Goal: Task Accomplishment & Management: Use online tool/utility

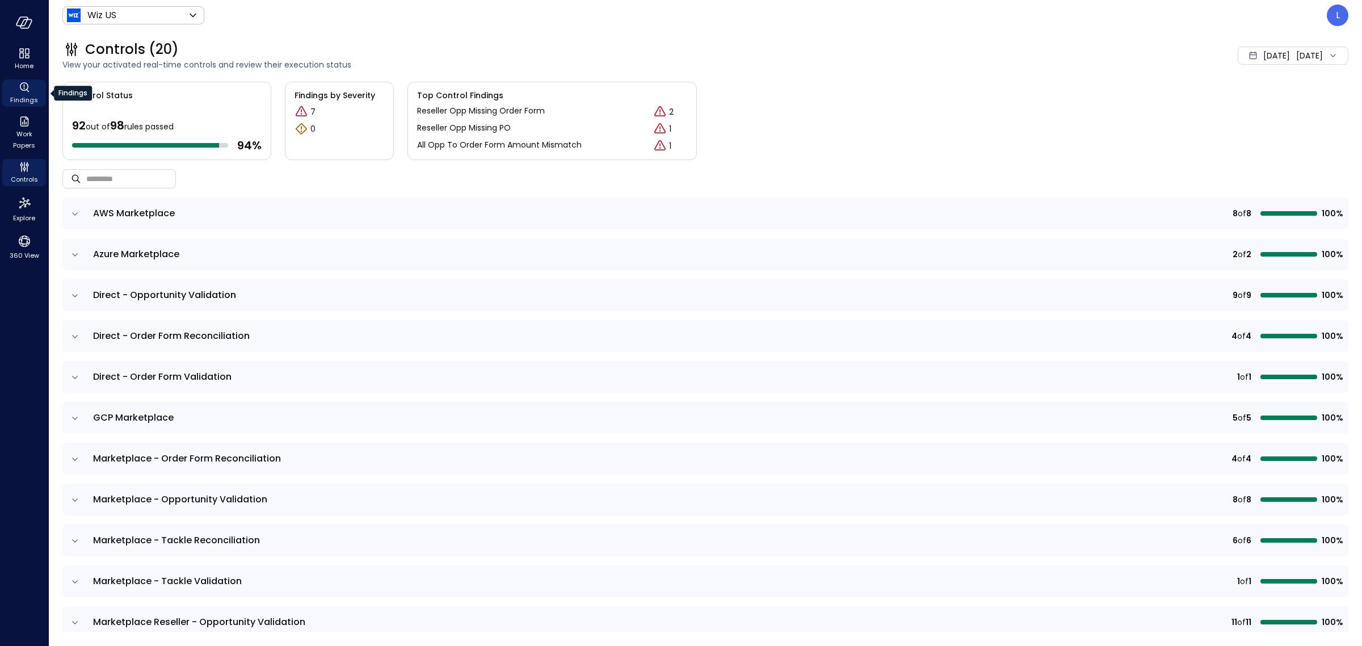
click at [18, 89] on icon "Findings" at bounding box center [25, 88] width 14 height 14
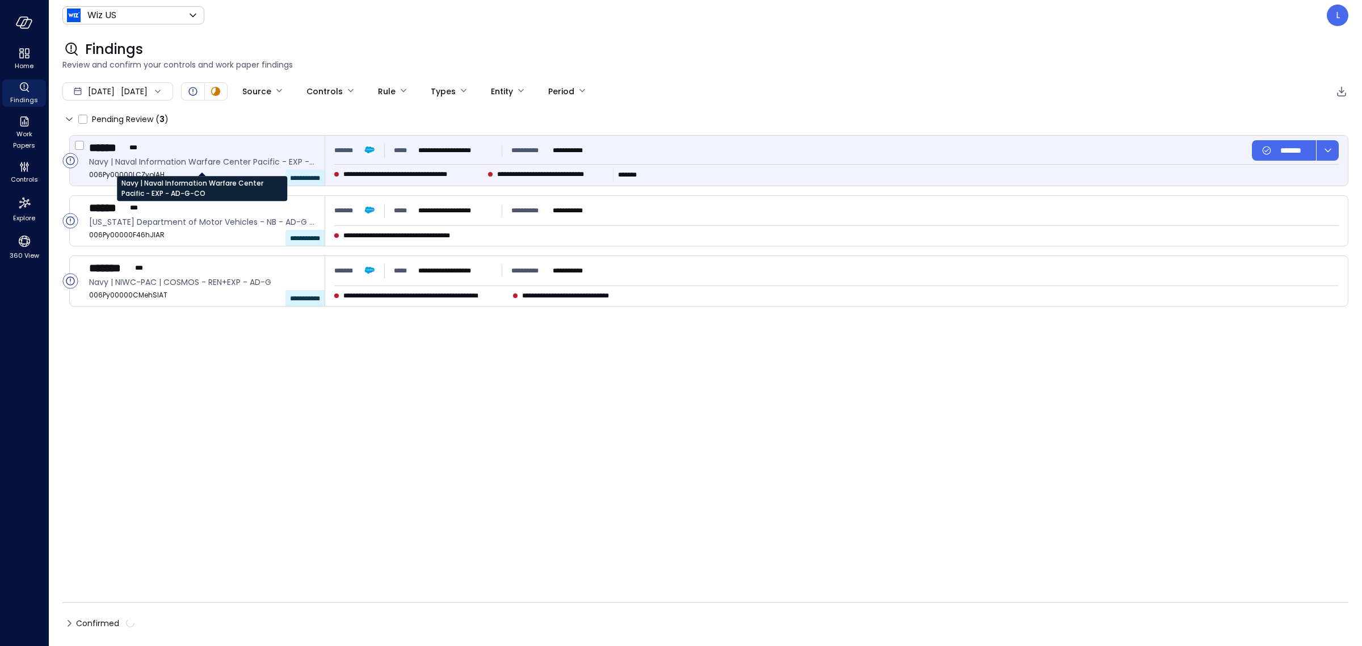
click at [191, 161] on span "Navy | Naval Information Warfare Center Pacific - EXP - AD-G-CO" at bounding box center [202, 162] width 226 height 12
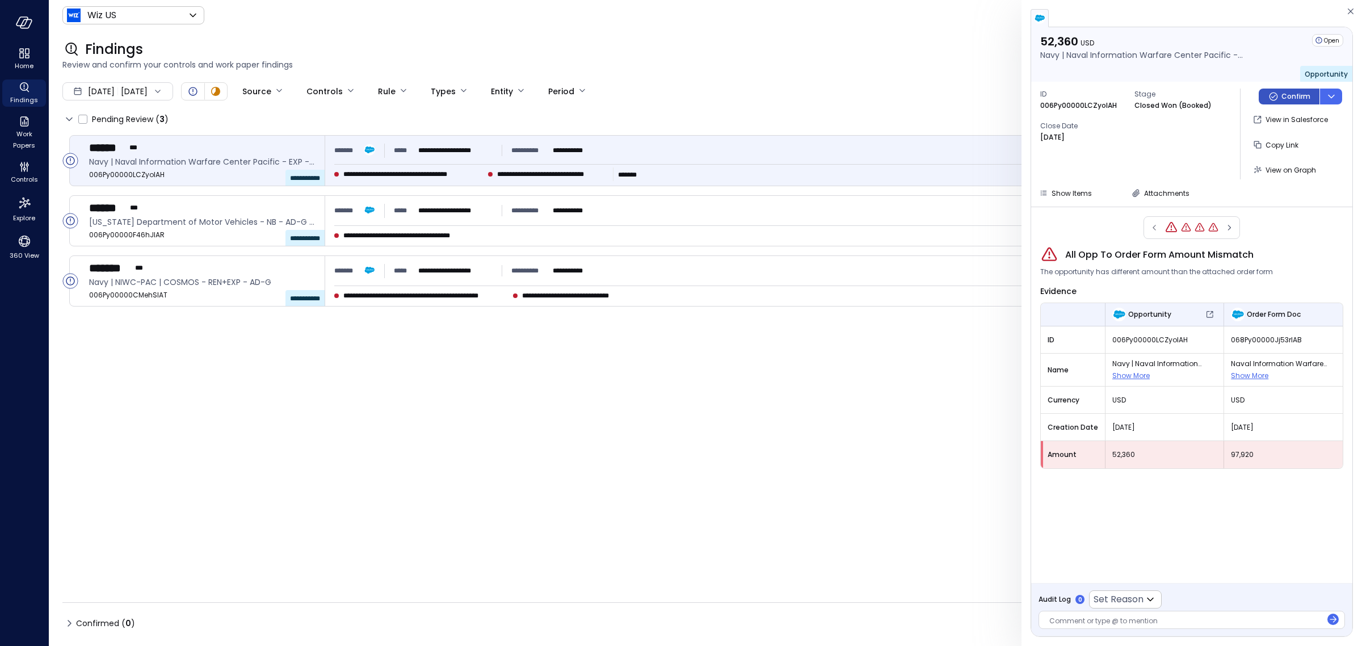
click at [768, 92] on p "Confirm" at bounding box center [1296, 96] width 29 height 11
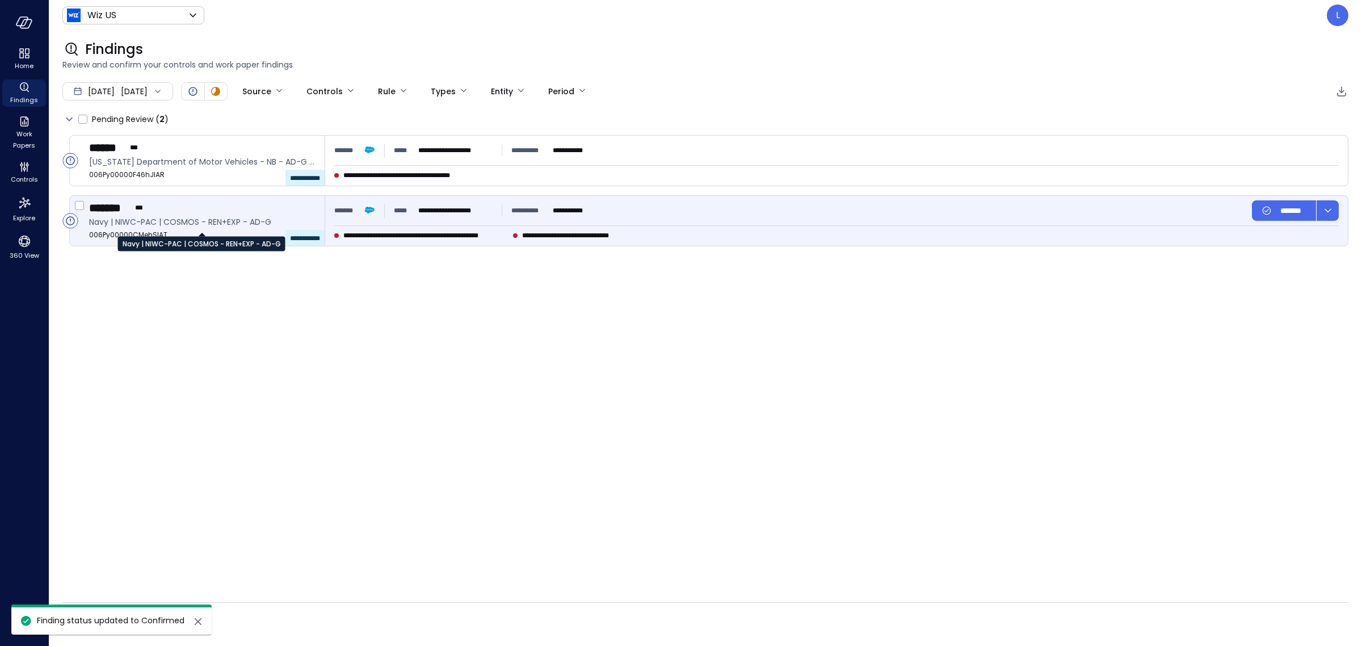
click at [189, 225] on span "Navy | NIWC-PAC | COSMOS - REN+EXP - AD-G" at bounding box center [202, 222] width 226 height 12
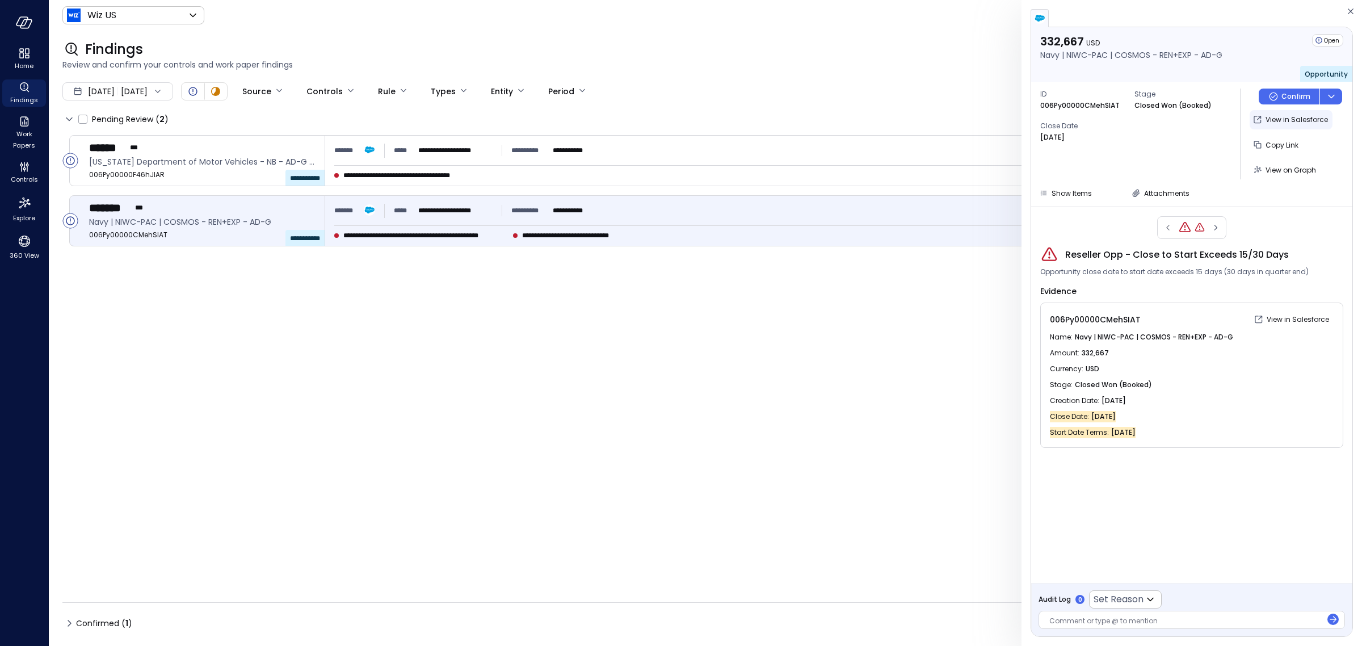
click at [768, 119] on p "View in Salesforce" at bounding box center [1297, 119] width 62 height 11
click at [768, 366] on body "**********" at bounding box center [681, 323] width 1362 height 646
click at [768, 366] on span "False Positive" at bounding box center [1173, 622] width 141 height 14
type input "**********"
click at [768, 366] on div at bounding box center [1186, 622] width 272 height 12
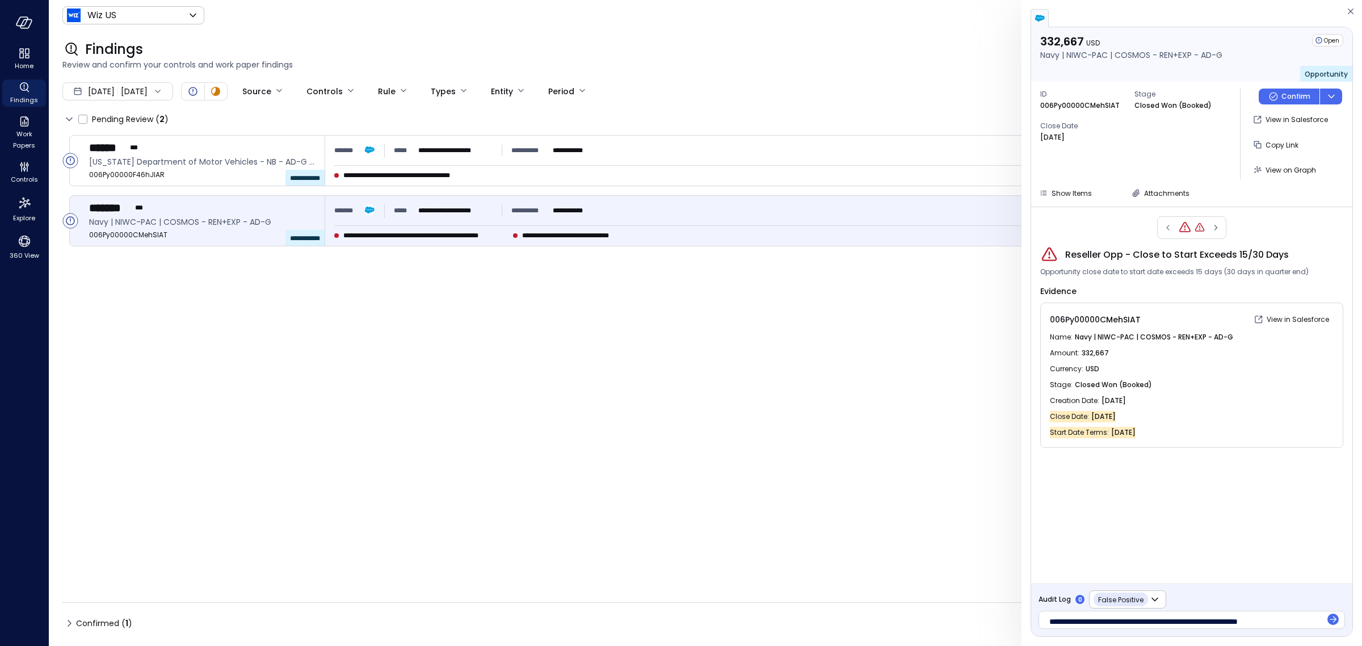
scroll to position [3, 0]
click at [768, 366] on icon "button" at bounding box center [1333, 619] width 11 height 11
click at [768, 92] on icon "Button group with a nested menu" at bounding box center [1273, 96] width 11 height 11
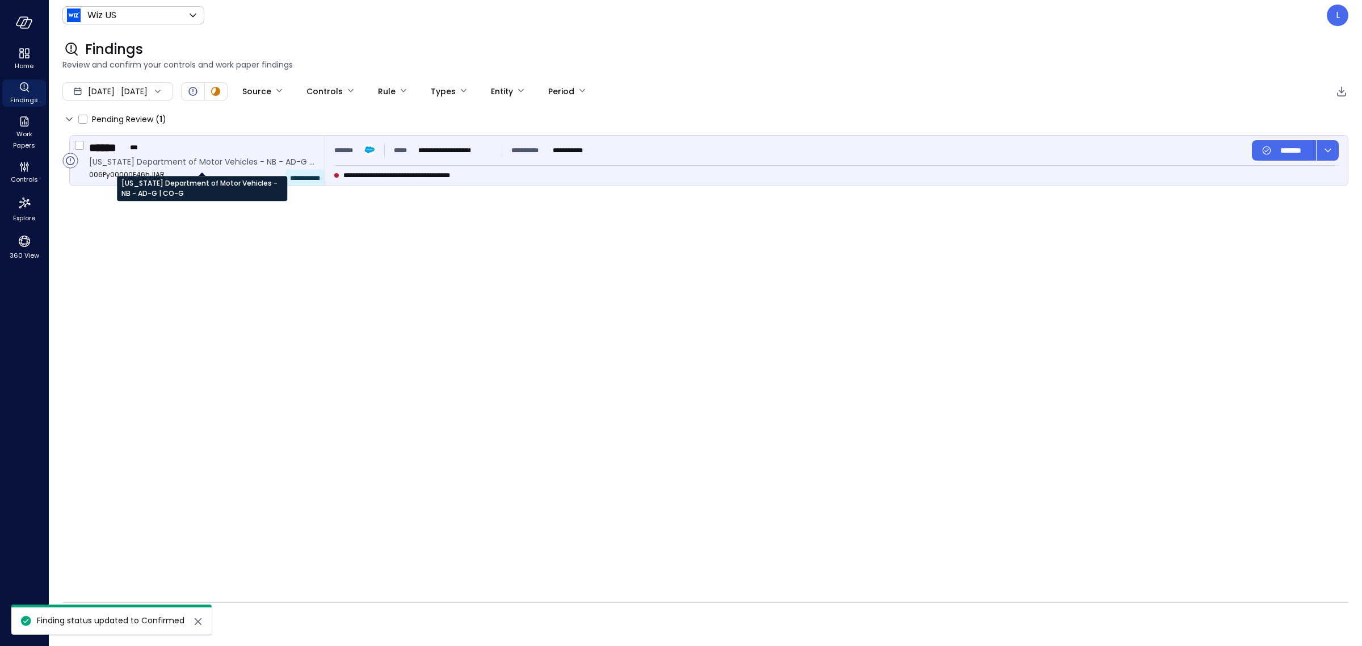
click at [157, 166] on span "Texas Department of Motor Vehicles - NB - AD-G | CO-G" at bounding box center [202, 162] width 226 height 12
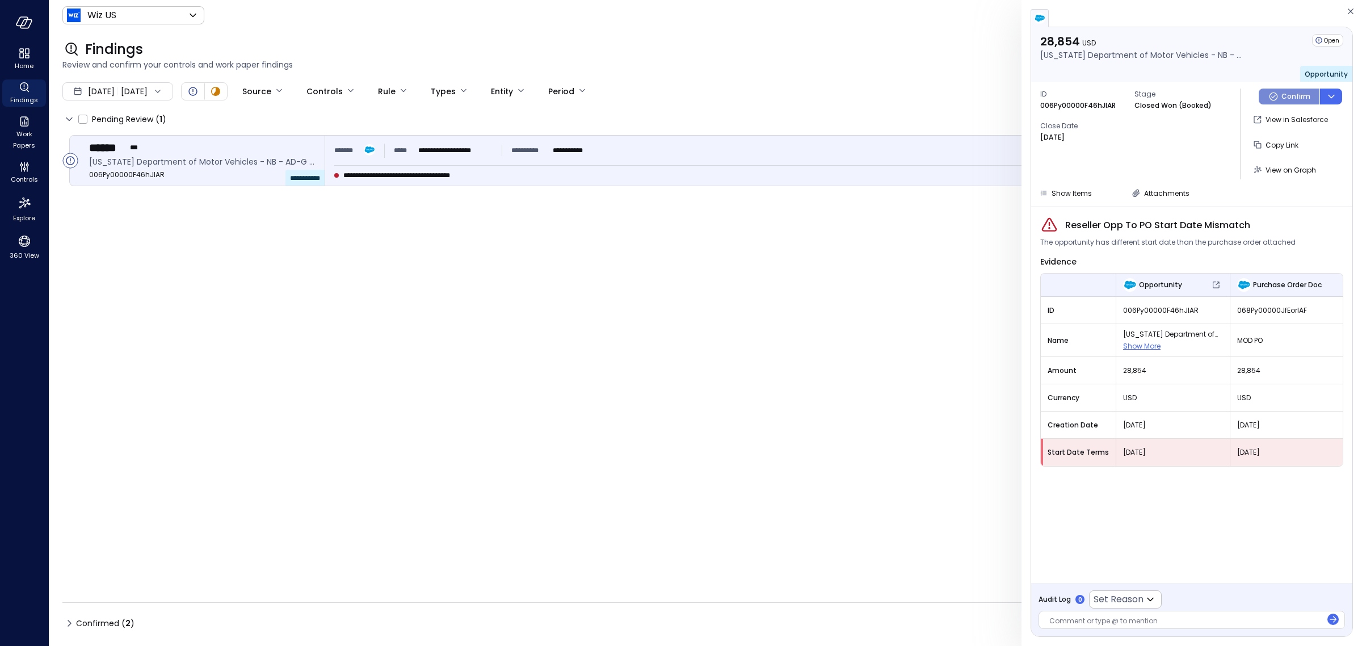
click at [768, 97] on icon "Button group with a nested menu" at bounding box center [1273, 96] width 11 height 11
